Goal: Information Seeking & Learning: Learn about a topic

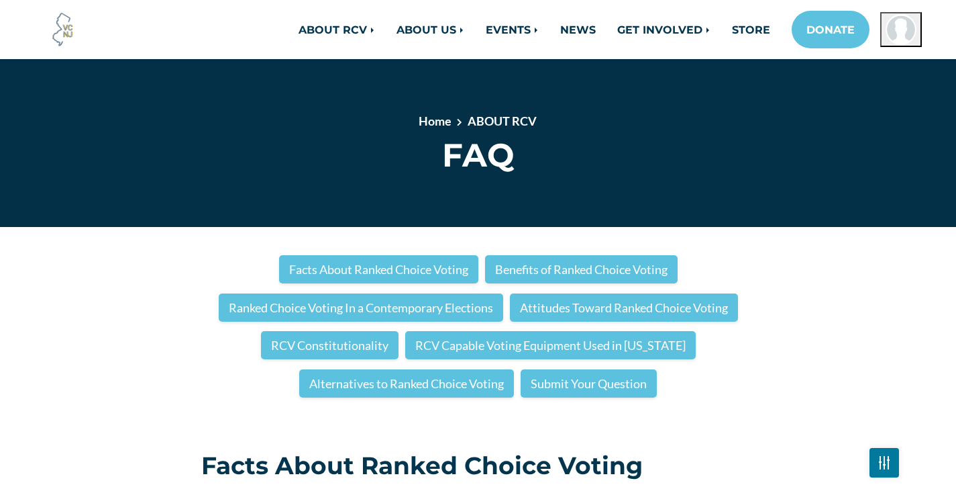
click at [887, 462] on img at bounding box center [884, 462] width 11 height 6
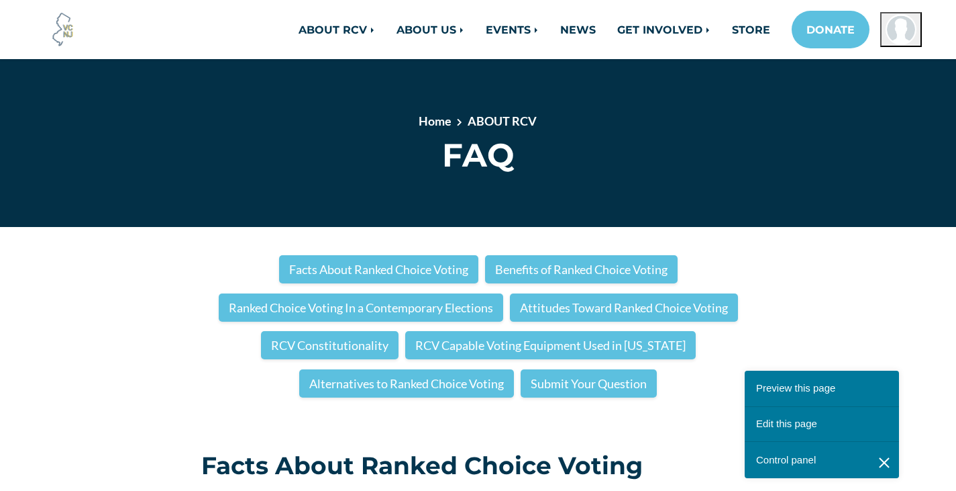
click at [792, 423] on link "Edit this page" at bounding box center [822, 424] width 154 height 36
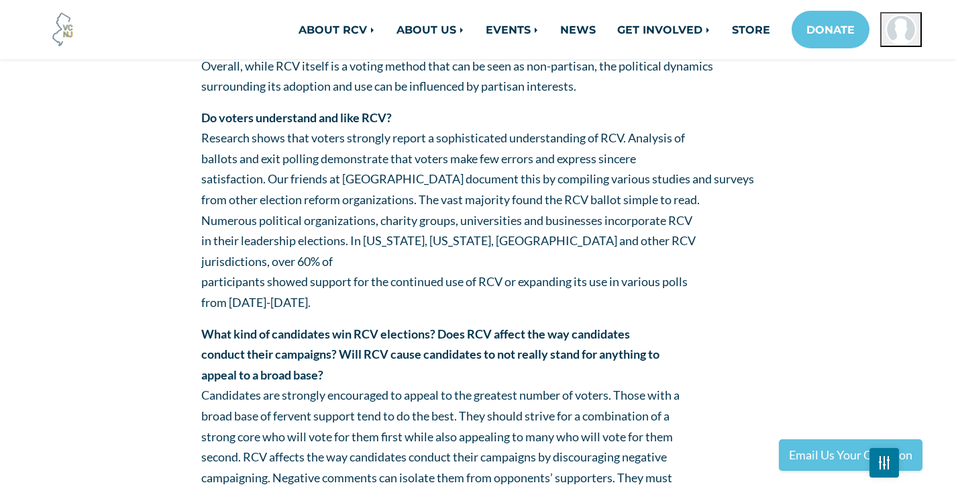
scroll to position [3759, 0]
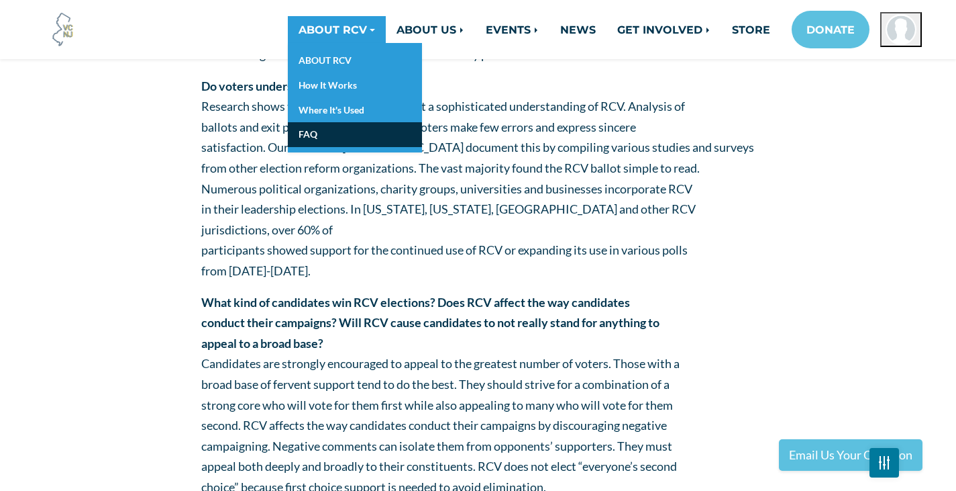
click at [308, 142] on link "FAQ" at bounding box center [355, 134] width 134 height 25
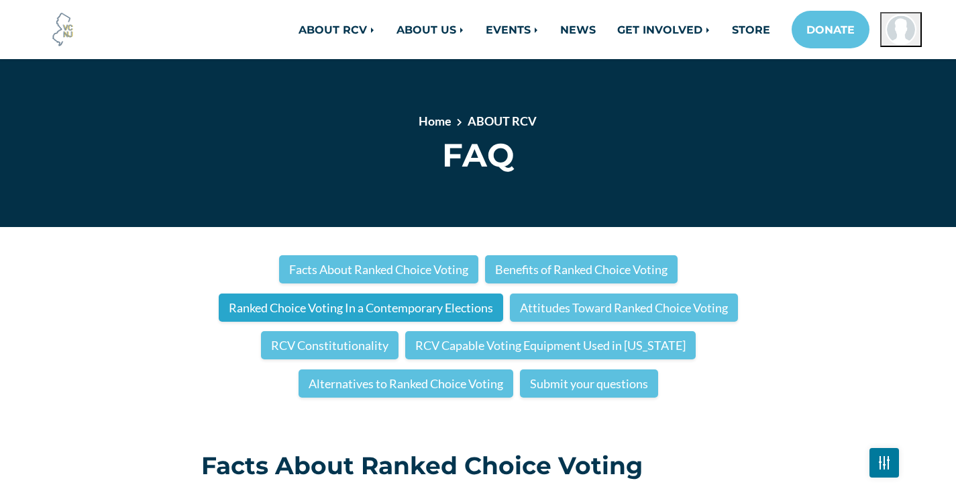
click at [334, 316] on link "Ranked Choice Voting In a Contemporary Elections" at bounding box center [361, 307] width 285 height 28
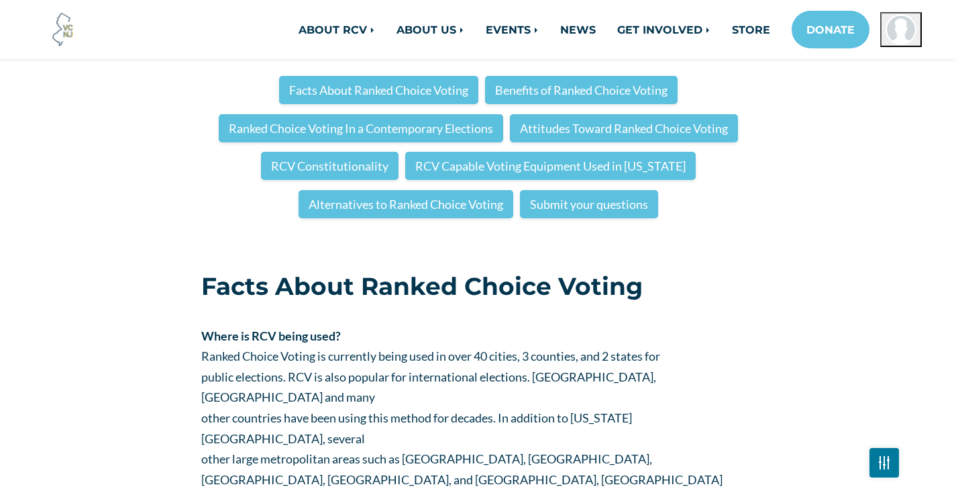
scroll to position [119, 0]
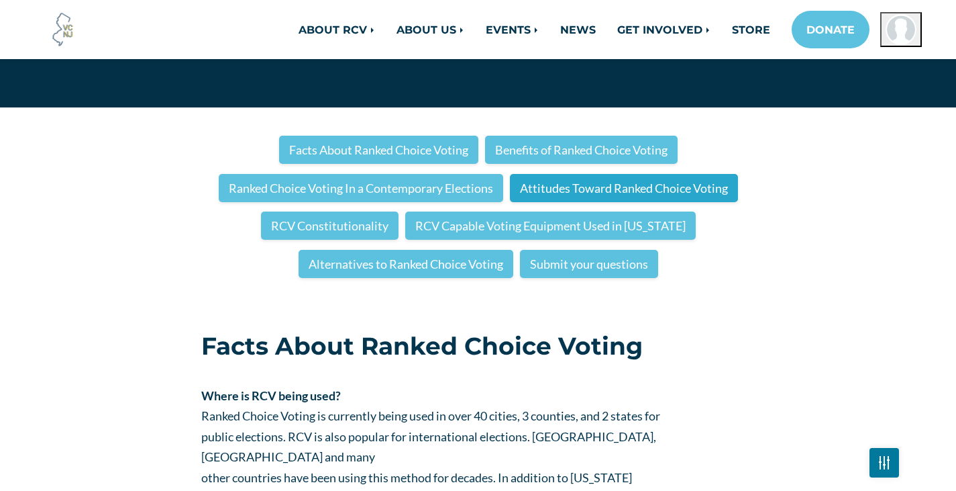
click at [543, 187] on link "Attitudes Toward Ranked Choice Voting" at bounding box center [624, 188] width 228 height 28
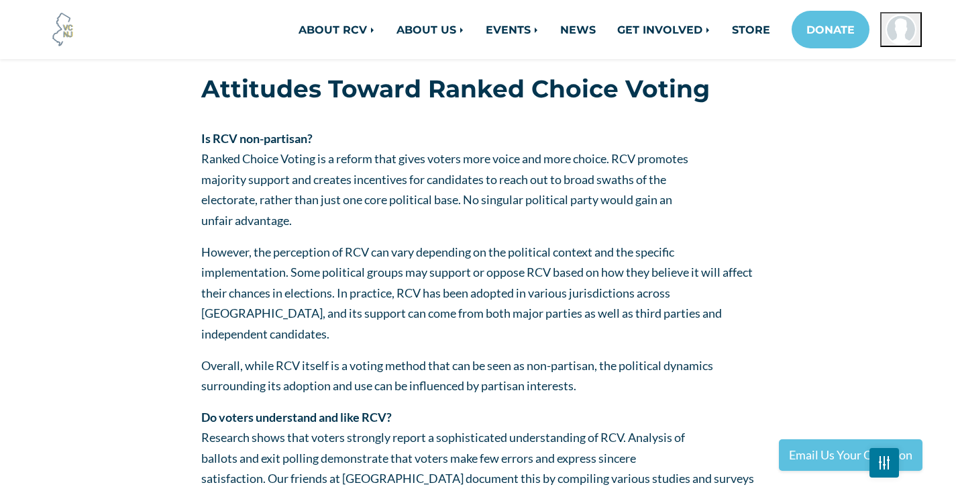
scroll to position [3361, 0]
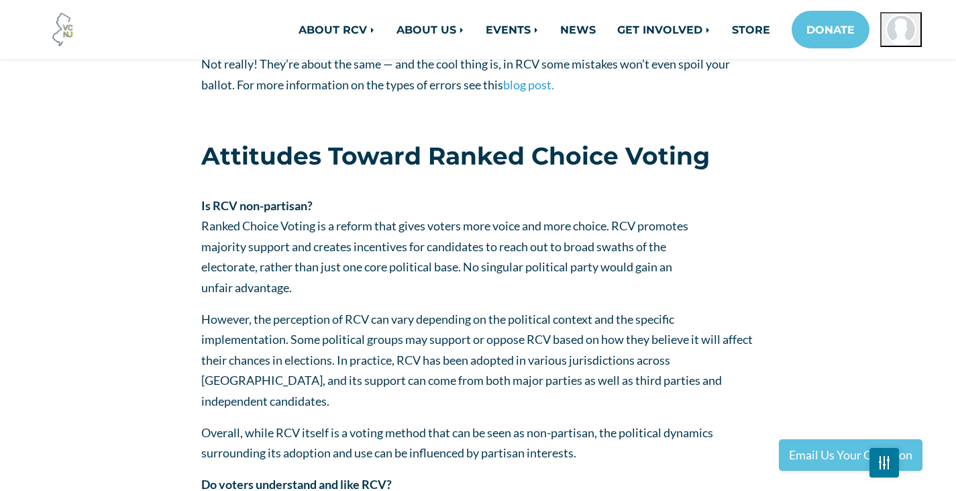
scroll to position [2267, 0]
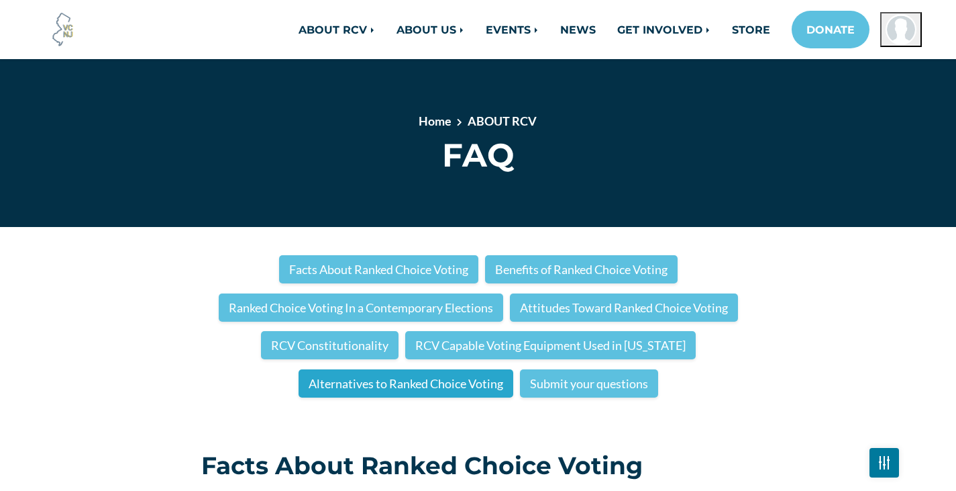
click at [340, 383] on link "Alternatives to Ranked Choice Voting" at bounding box center [406, 383] width 215 height 28
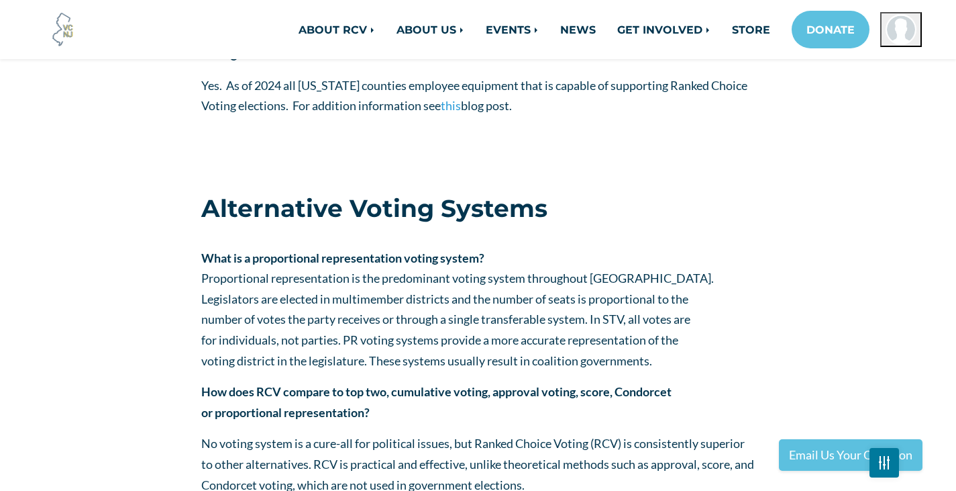
scroll to position [4710, 0]
